Goal: Transaction & Acquisition: Book appointment/travel/reservation

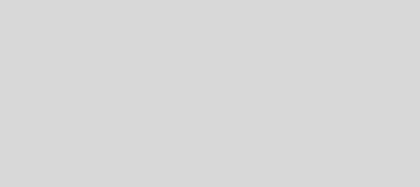
select select "es"
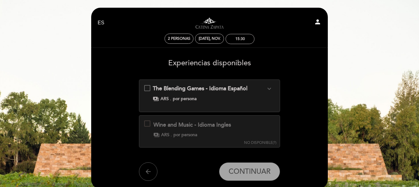
click at [237, 90] on span "The Blending Games - Idioma Español" at bounding box center [200, 88] width 94 height 7
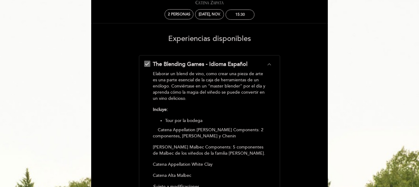
scroll to position [92, 0]
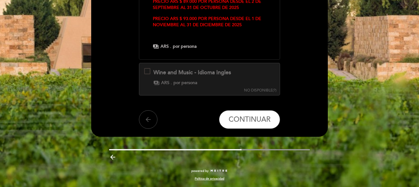
click at [151, 118] on icon "arrow_back" at bounding box center [147, 119] width 7 height 7
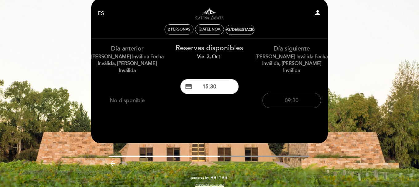
scroll to position [16, 0]
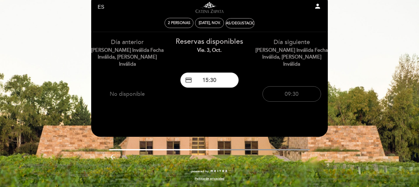
click at [113, 155] on icon "arrow_backward" at bounding box center [112, 156] width 7 height 7
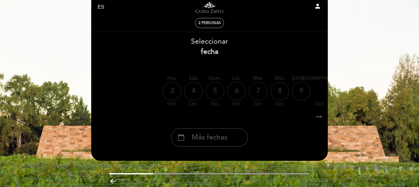
click at [211, 137] on span "Más fechas" at bounding box center [209, 137] width 36 height 10
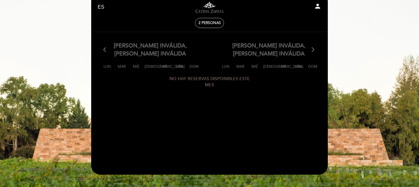
scroll to position [0, 0]
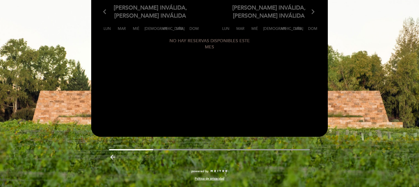
click at [107, 160] on div "arrow_backward" at bounding box center [209, 156] width 246 height 13
click at [110, 158] on icon "arrow_backward" at bounding box center [112, 156] width 7 height 7
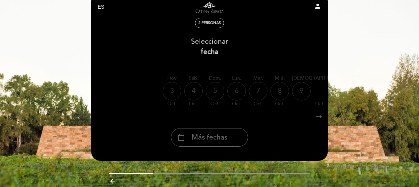
click at [113, 178] on div "arrow_backward" at bounding box center [209, 180] width 246 height 13
click at [112, 181] on icon "arrow_backward" at bounding box center [112, 180] width 7 height 7
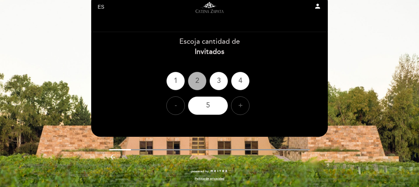
click at [195, 78] on div "2" at bounding box center [197, 81] width 18 height 18
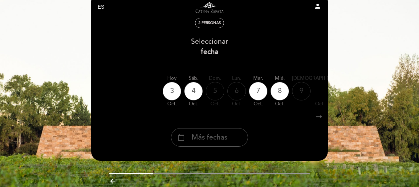
click at [224, 142] on span "Más fechas" at bounding box center [209, 137] width 36 height 10
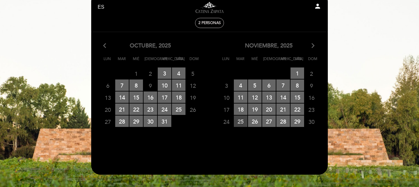
click at [242, 121] on span "25 RESERVAS DISPONIBLES" at bounding box center [241, 120] width 14 height 11
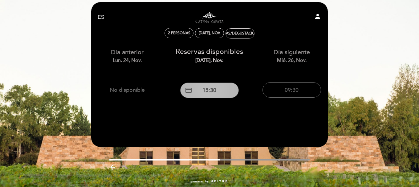
scroll to position [0, 0]
